Goal: Find specific page/section: Find specific page/section

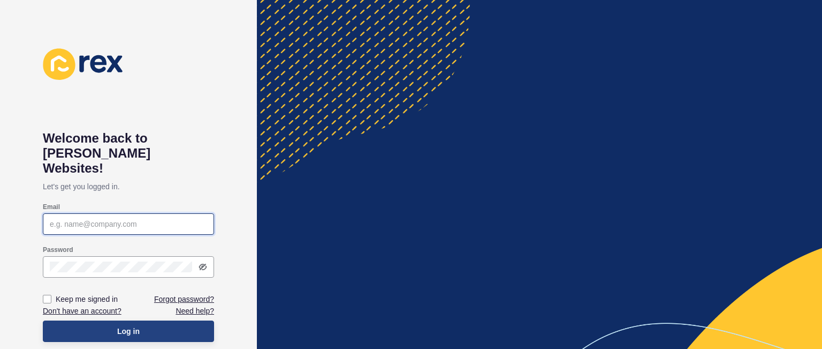
type input "[PERSON_NAME][EMAIL_ADDRESS][DOMAIN_NAME]"
click at [160, 320] on button "Log in" at bounding box center [128, 330] width 171 height 21
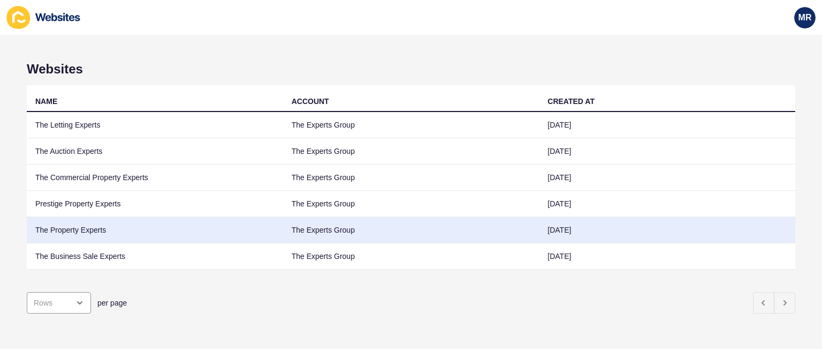
click at [92, 225] on td "The Property Experts" at bounding box center [155, 230] width 256 height 26
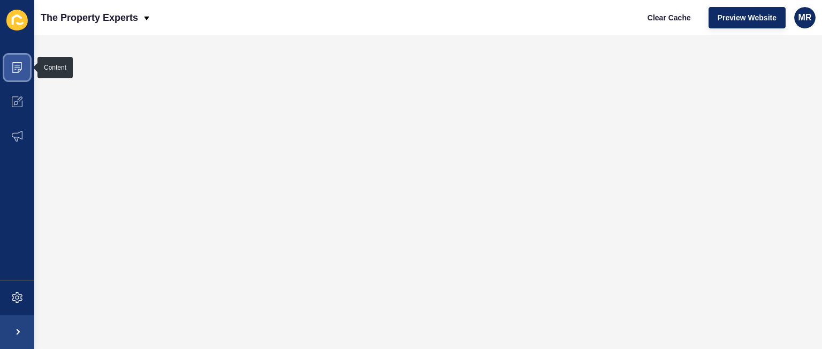
click at [16, 70] on icon at bounding box center [17, 67] width 11 height 11
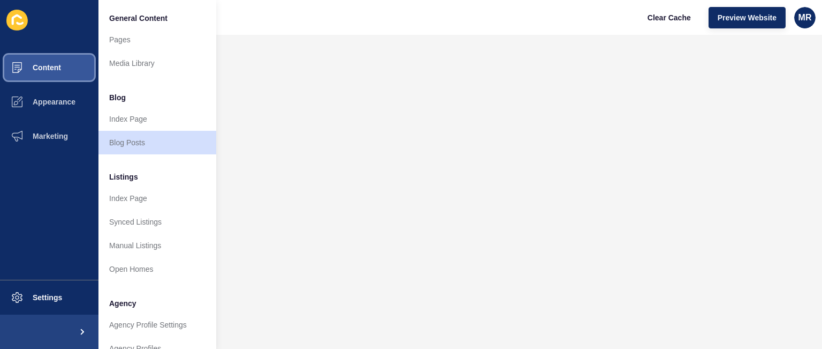
scroll to position [287, 0]
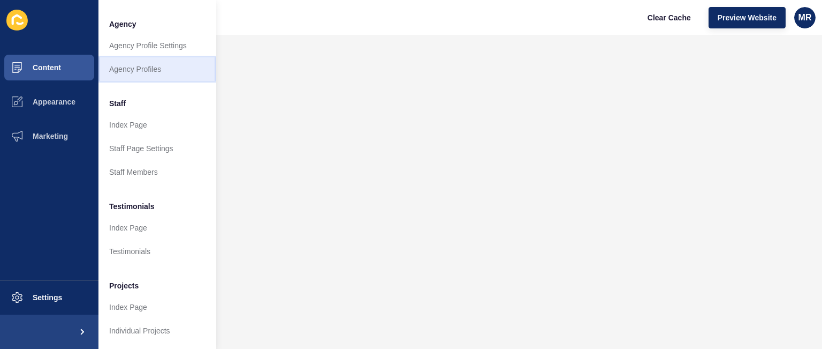
click at [167, 57] on link "Agency Profiles" at bounding box center [158, 69] width 118 height 24
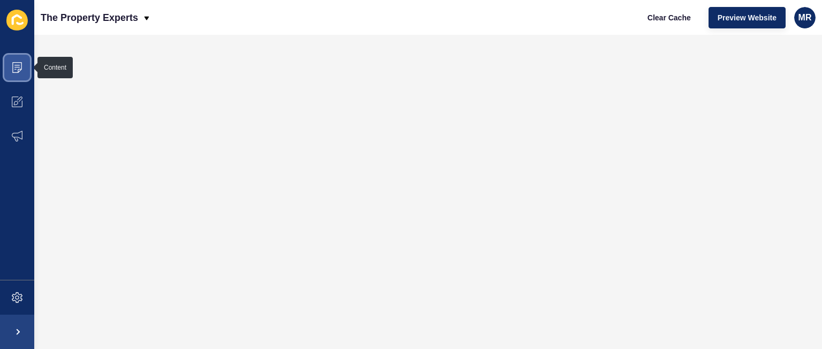
click at [18, 59] on span at bounding box center [17, 67] width 34 height 34
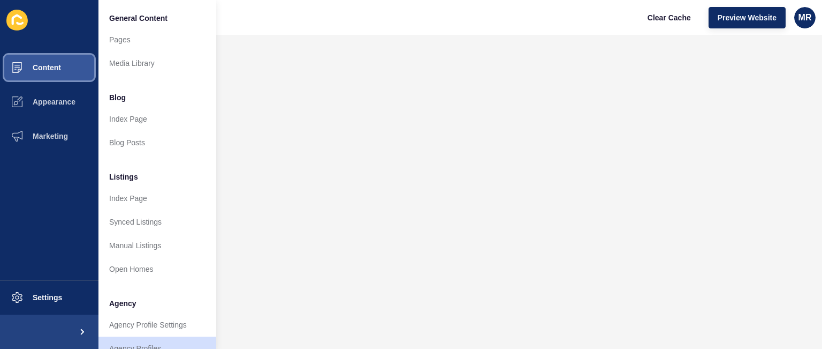
scroll to position [287, 0]
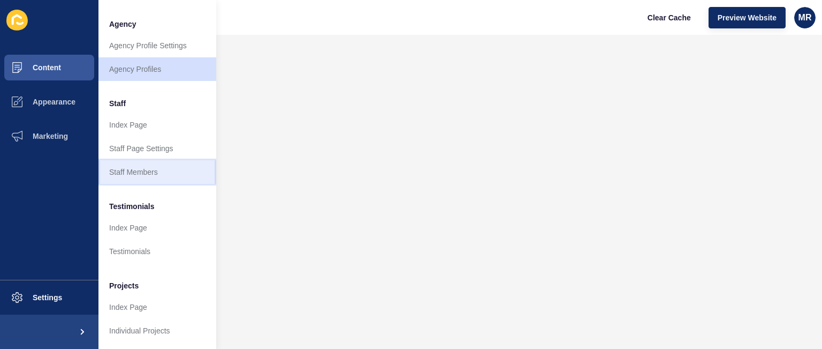
click at [161, 160] on link "Staff Members" at bounding box center [158, 172] width 118 height 24
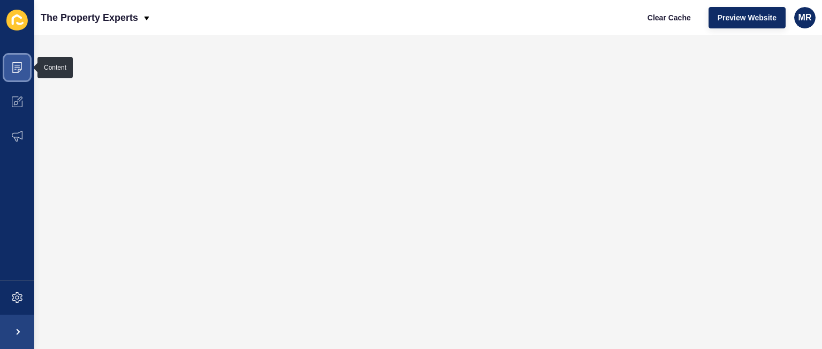
click at [25, 64] on span at bounding box center [17, 67] width 34 height 34
click at [22, 71] on span at bounding box center [17, 67] width 34 height 34
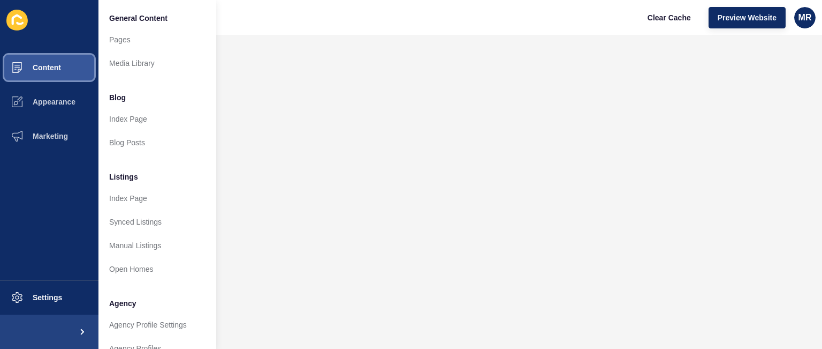
scroll to position [287, 0]
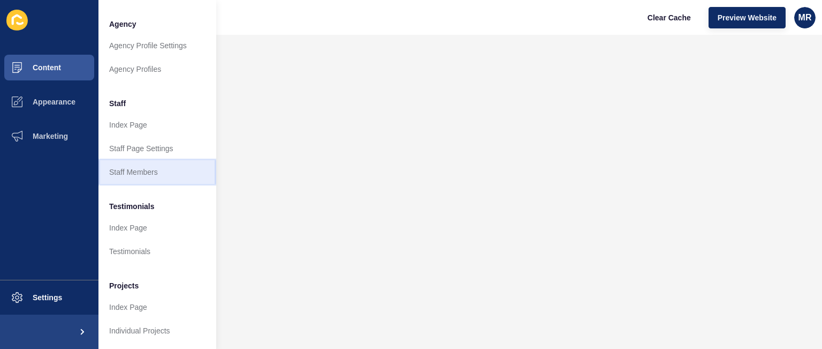
click at [167, 167] on link "Staff Members" at bounding box center [158, 172] width 118 height 24
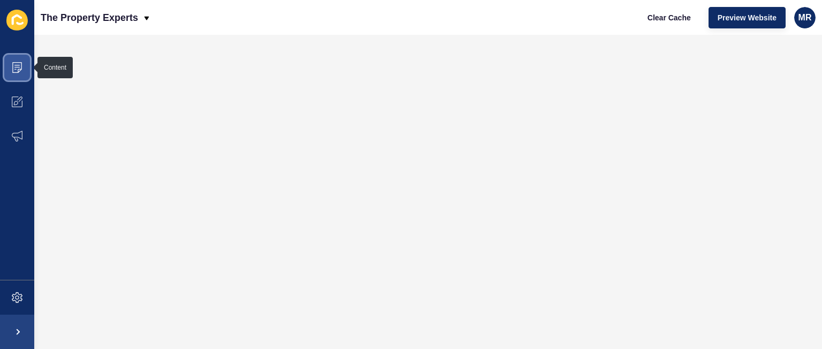
click at [17, 66] on icon at bounding box center [17, 67] width 11 height 11
click at [15, 72] on icon at bounding box center [17, 67] width 11 height 11
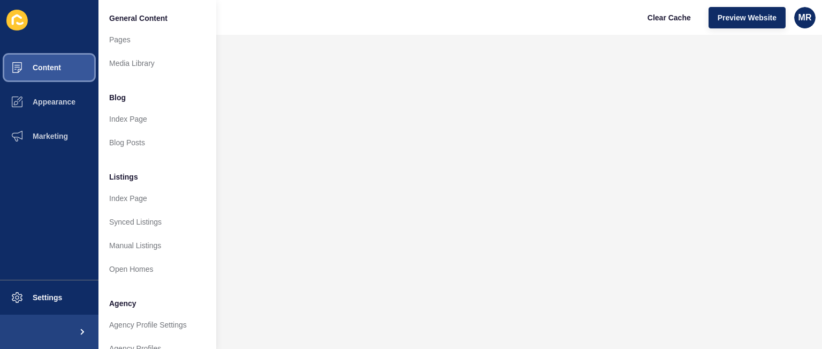
scroll to position [287, 0]
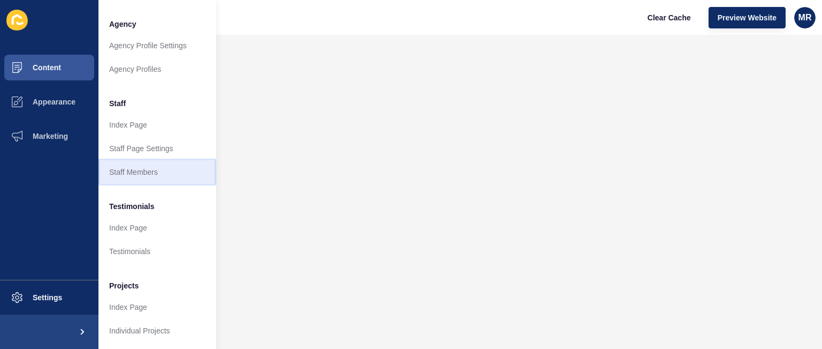
click at [148, 161] on link "Staff Members" at bounding box center [158, 172] width 118 height 24
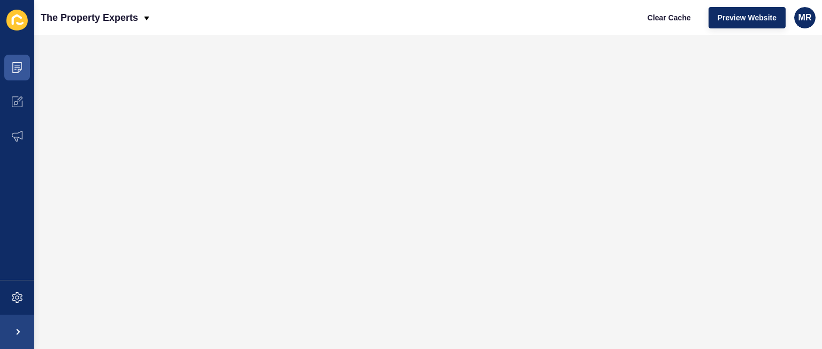
scroll to position [0, 0]
click at [15, 68] on icon at bounding box center [17, 67] width 11 height 11
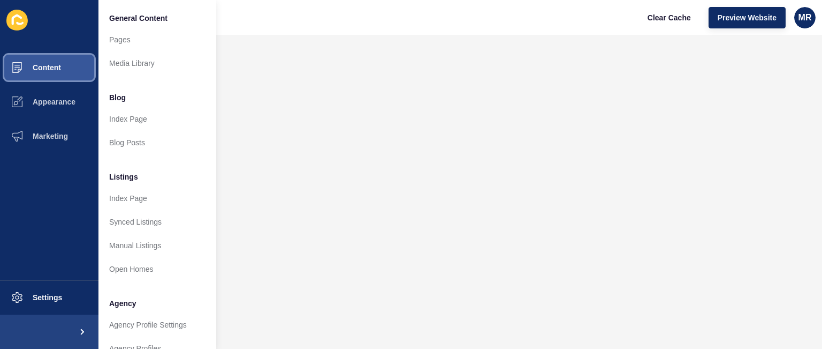
scroll to position [287, 0]
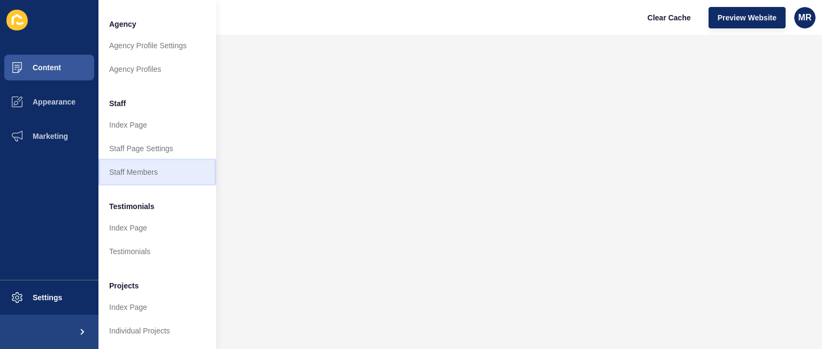
click at [150, 160] on link "Staff Members" at bounding box center [158, 172] width 118 height 24
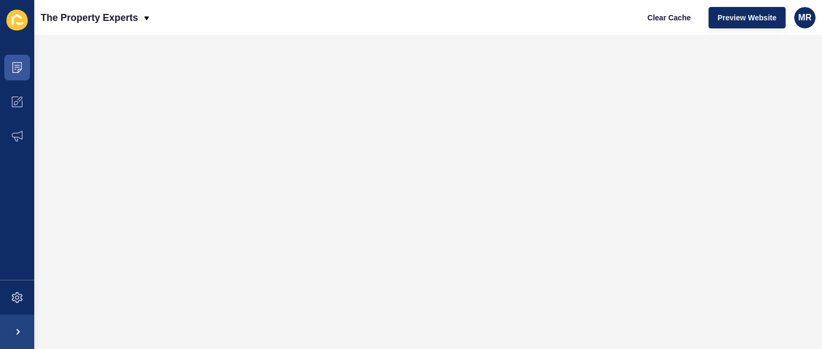
scroll to position [0, 0]
click at [12, 67] on icon at bounding box center [17, 67] width 11 height 11
